Goal: Entertainment & Leisure: Consume media (video, audio)

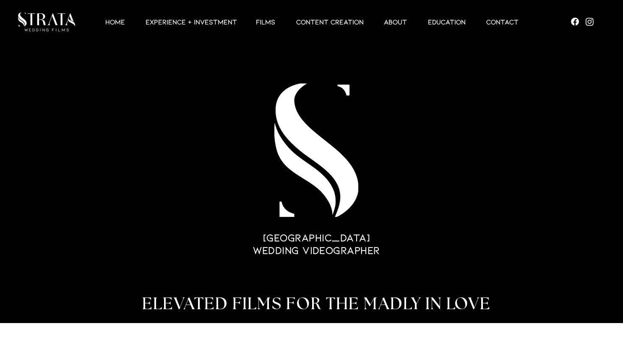
click at [261, 17] on p "Films" at bounding box center [266, 22] width 28 height 10
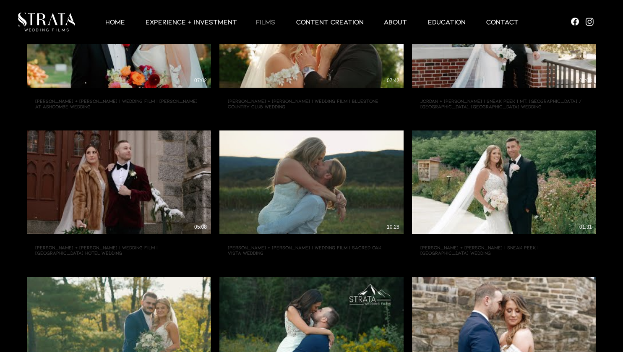
scroll to position [317, 0]
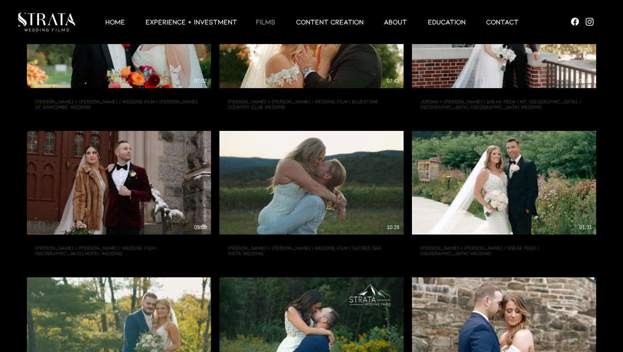
click at [309, 185] on use "Play Video" at bounding box center [311, 182] width 21 height 21
type input "https://www.strataweddingfilms.com/films?wix-vod-video-id=1fc200d09dea489c9608c…"
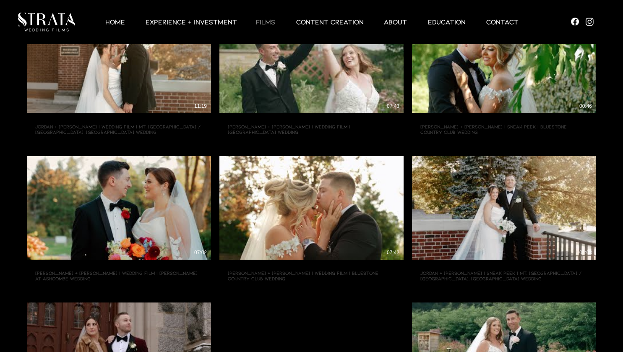
scroll to position [56, 0]
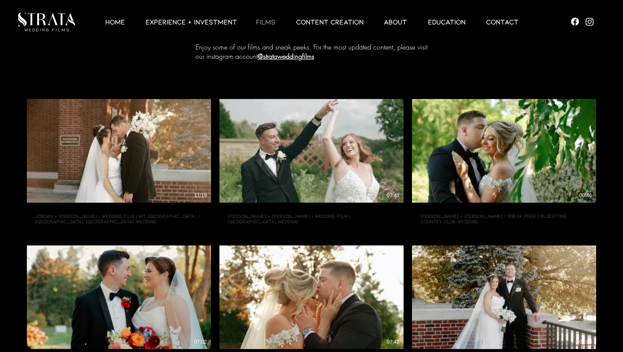
click at [310, 151] on use "Play Video" at bounding box center [311, 150] width 21 height 21
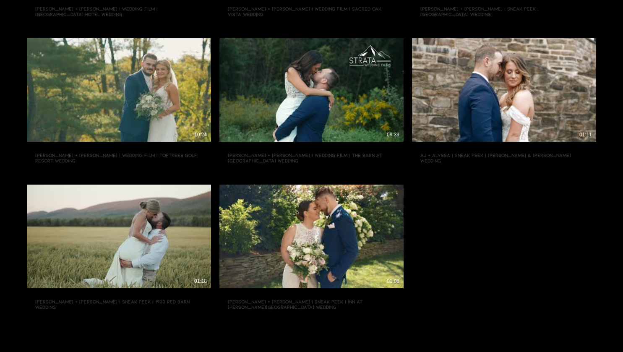
scroll to position [556, 0]
click at [119, 232] on icon "Play Video" at bounding box center [119, 237] width 21 height 21
type input "https://www.strataweddingfilms.com/films?wix-vod-video-id=f50e947e33574550a1c8e…"
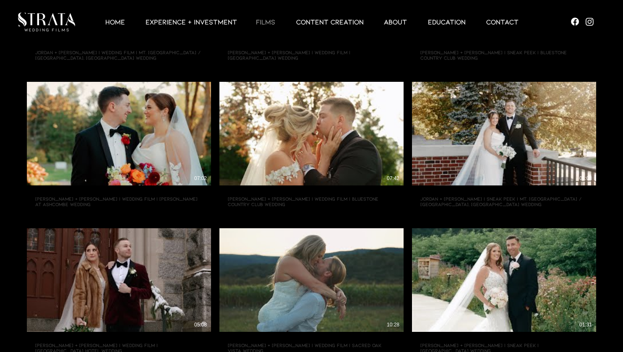
scroll to position [182, 0]
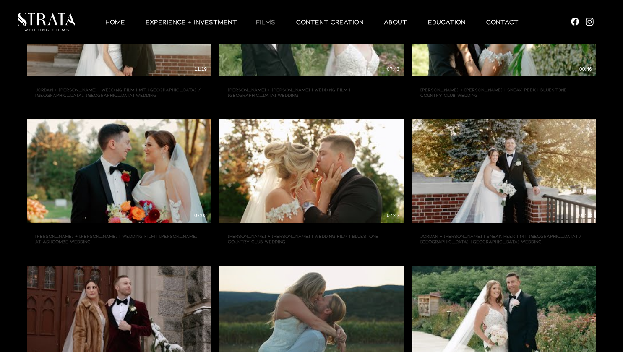
click at [210, 19] on p "EXPERIENCE + INVESTMENT" at bounding box center [191, 22] width 100 height 10
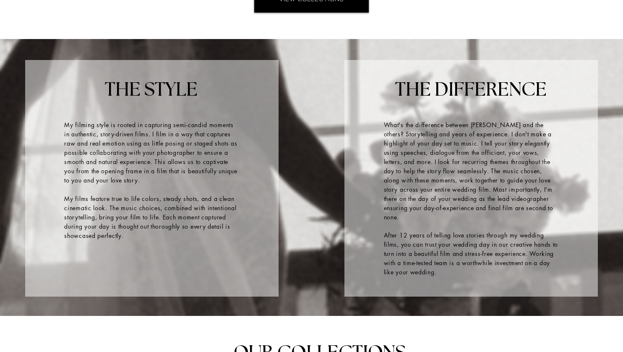
scroll to position [1096, 0]
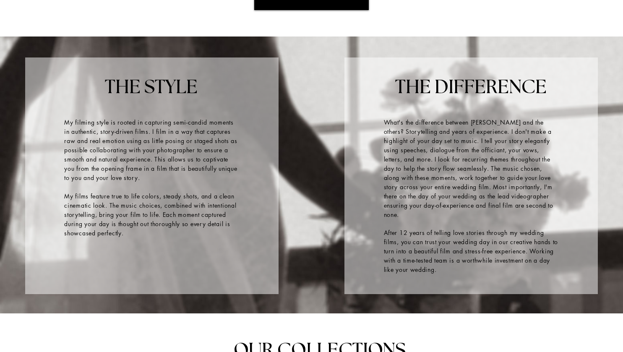
click at [56, 228] on div at bounding box center [151, 175] width 253 height 237
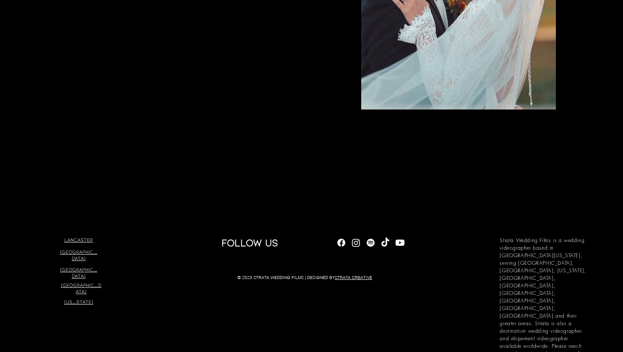
scroll to position [2753, 0]
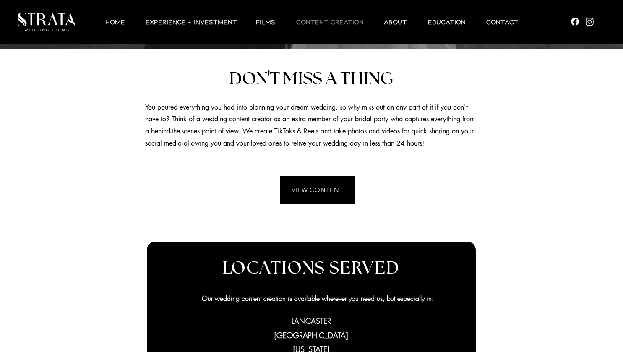
scroll to position [192, 0]
